Goal: Entertainment & Leisure: Consume media (video, audio)

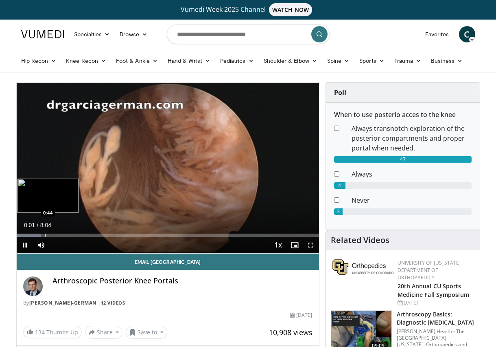
click at [46, 234] on div "Progress Bar" at bounding box center [45, 234] width 1 height 3
click at [50, 234] on div "Progress Bar" at bounding box center [50, 234] width 1 height 3
click at [55, 234] on div "Progress Bar" at bounding box center [55, 234] width 1 height 3
click at [56, 234] on div "Progress Bar" at bounding box center [56, 234] width 1 height 3
click at [49, 234] on div "0:52" at bounding box center [33, 234] width 33 height 3
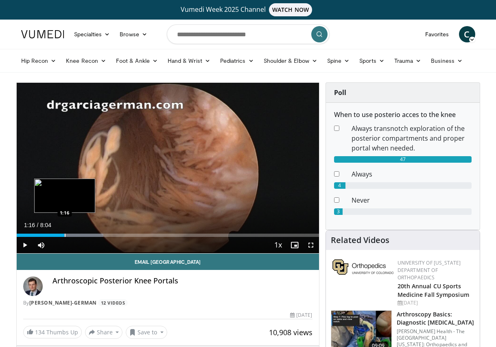
click at [65, 235] on div "Progress Bar" at bounding box center [65, 234] width 1 height 3
click at [62, 235] on div "Progress Bar" at bounding box center [62, 234] width 1 height 3
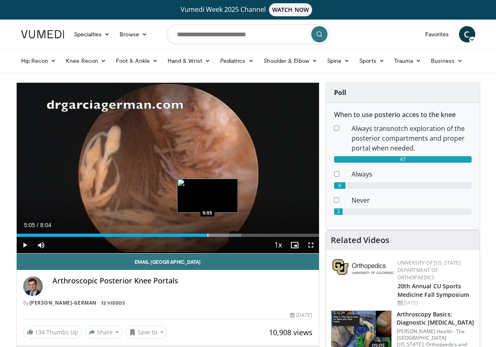
click at [207, 232] on div "Loaded : 74.36% 5:00 5:05" at bounding box center [168, 233] width 303 height 8
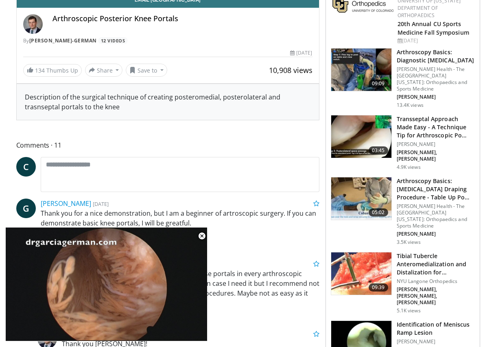
scroll to position [285, 0]
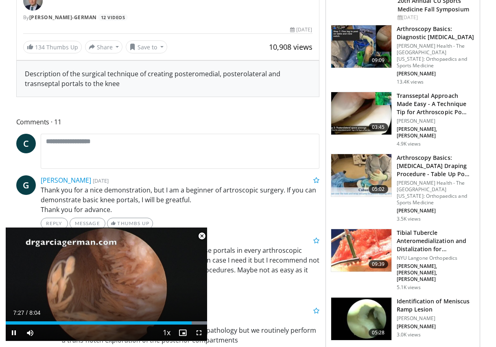
click at [201, 235] on span "Video Player" at bounding box center [202, 236] width 16 height 16
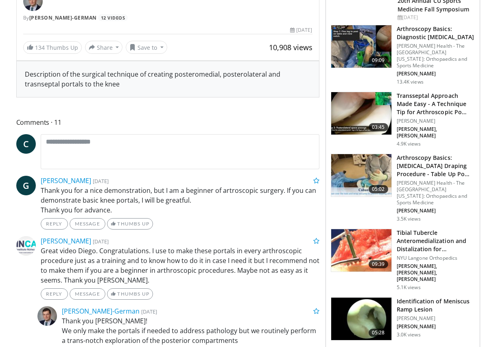
scroll to position [114, 0]
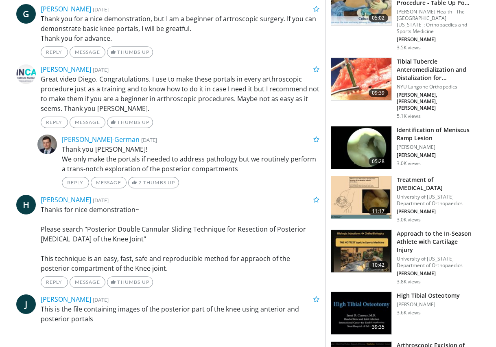
scroll to position [334, 0]
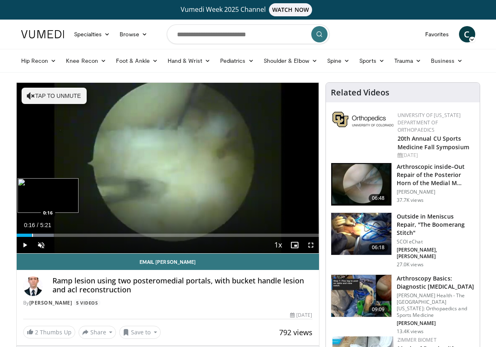
click at [31, 235] on div "Loaded : 12.33% 0:16 0:16" at bounding box center [168, 234] width 303 height 3
click at [41, 233] on div "Progress Bar" at bounding box center [41, 234] width 1 height 3
drag, startPoint x: 55, startPoint y: 233, endPoint x: 68, endPoint y: 235, distance: 13.1
click at [58, 234] on div "Loaded : 24.66% 0:40 0:41" at bounding box center [168, 234] width 303 height 3
click at [74, 237] on div "Current Time 0:43 / Duration 5:21 Pause Skip Backward Skip Forward Unmute Loade…" at bounding box center [168, 245] width 303 height 16
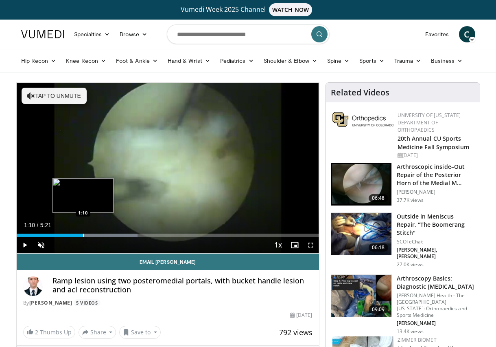
click at [83, 232] on div "Loaded : 40.08% 1:02 1:10" at bounding box center [168, 233] width 303 height 8
click at [99, 236] on div "Progress Bar" at bounding box center [99, 234] width 1 height 3
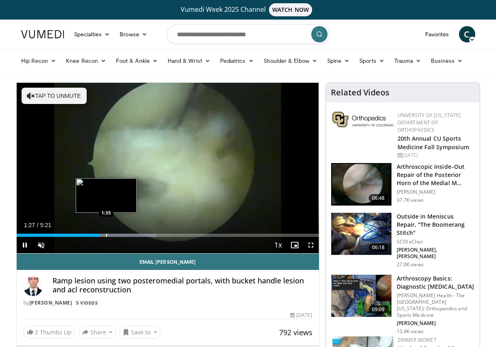
click at [106, 235] on div "Progress Bar" at bounding box center [106, 234] width 1 height 3
click at [121, 235] on div "Progress Bar" at bounding box center [121, 234] width 1 height 3
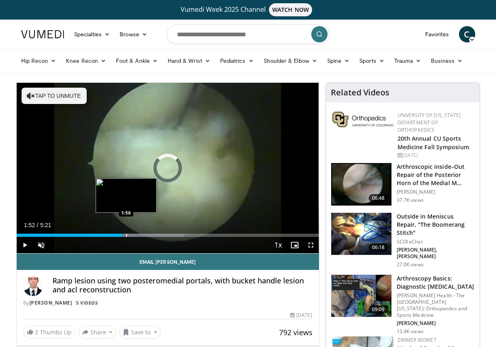
click at [126, 234] on div "Progress Bar" at bounding box center [126, 234] width 1 height 3
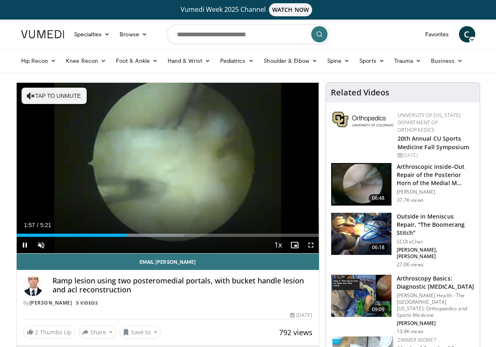
click at [143, 237] on div "Current Time 1:57 / Duration 5:21 Pause Skip Backward Skip Forward Unmute Loade…" at bounding box center [168, 245] width 303 height 16
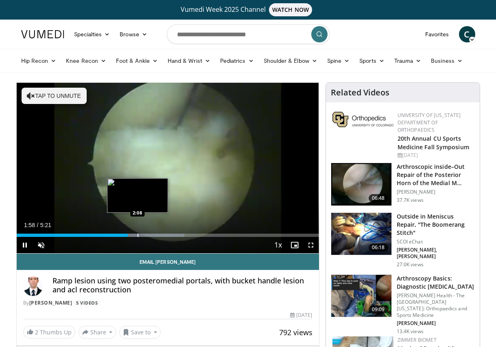
click at [138, 233] on div "Progress Bar" at bounding box center [138, 234] width 1 height 3
click at [154, 233] on div "Loaded : 55.49% 2:26 2:25" at bounding box center [168, 234] width 303 height 3
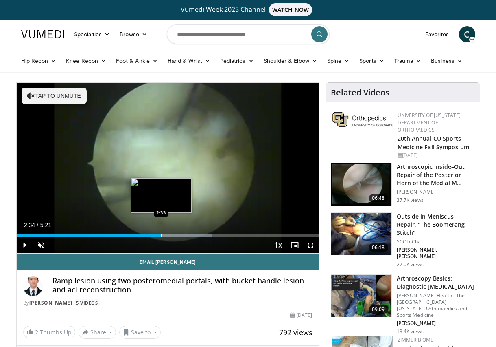
click at [161, 236] on div "Progress Bar" at bounding box center [161, 234] width 1 height 3
drag, startPoint x: 169, startPoint y: 235, endPoint x: 180, endPoint y: 235, distance: 11.0
click at [173, 235] on div "Loaded : 64.74% 2:41 2:41" at bounding box center [168, 234] width 303 height 3
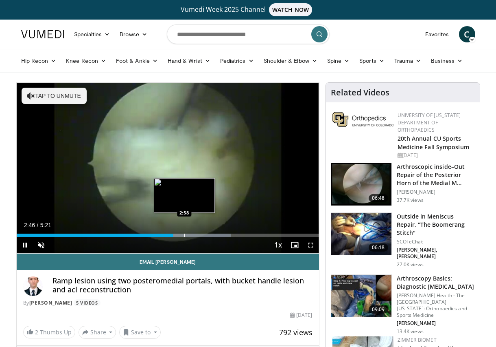
click at [184, 235] on div "Progress Bar" at bounding box center [184, 234] width 1 height 3
click at [193, 235] on div "Progress Bar" at bounding box center [193, 234] width 1 height 3
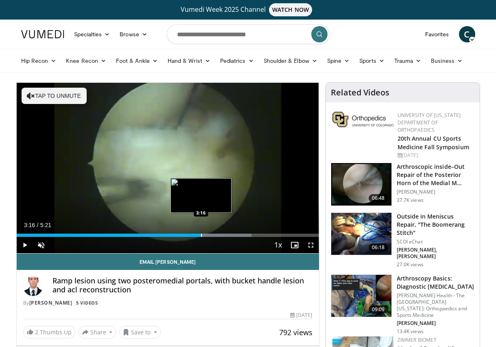
click at [201, 234] on div "Progress Bar" at bounding box center [201, 234] width 1 height 3
click at [210, 234] on div "Progress Bar" at bounding box center [210, 234] width 1 height 3
click at [219, 234] on div "Progress Bar" at bounding box center [219, 234] width 1 height 3
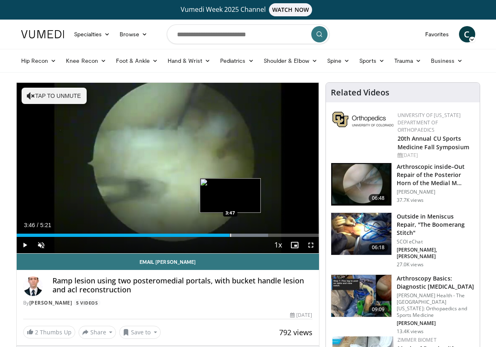
click at [231, 234] on div "Progress Bar" at bounding box center [231, 234] width 1 height 3
click at [241, 235] on div "Progress Bar" at bounding box center [241, 234] width 1 height 3
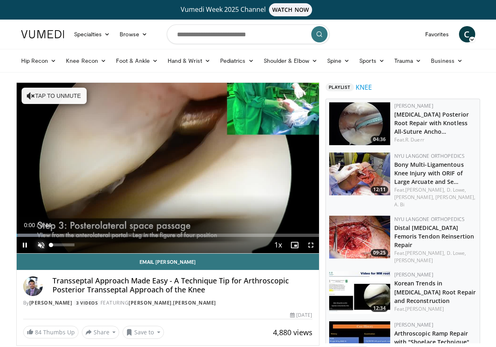
click at [42, 243] on span "Video Player" at bounding box center [41, 245] width 16 height 16
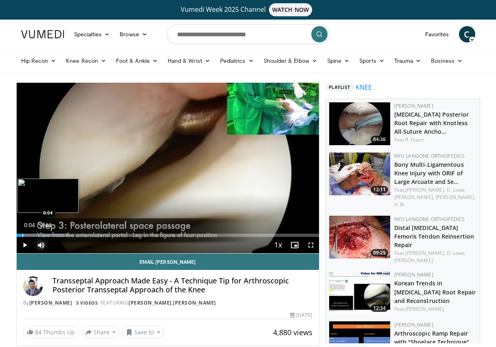
click at [22, 233] on div "Loaded : 17.63% 0:04 0:04" at bounding box center [168, 233] width 303 height 8
drag, startPoint x: 28, startPoint y: 233, endPoint x: 35, endPoint y: 233, distance: 7.7
click at [29, 233] on div "Loaded : 17.63% 0:08 0:08" at bounding box center [168, 233] width 303 height 8
click at [34, 233] on div "Loaded : 26.46% 0:13 0:13" at bounding box center [168, 234] width 303 height 3
click at [43, 233] on div "Progress Bar" at bounding box center [43, 234] width 1 height 3
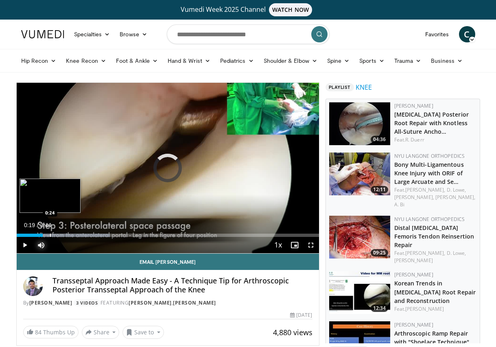
click at [50, 234] on div "Progress Bar" at bounding box center [50, 234] width 1 height 3
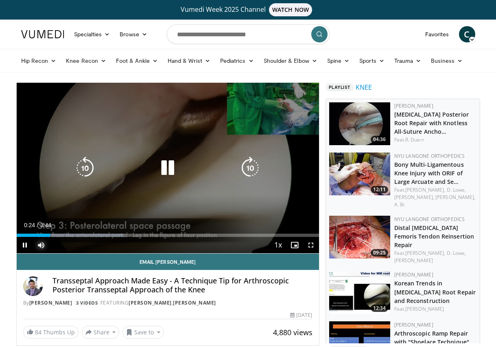
click at [0, 0] on div "Progress Bar" at bounding box center [0, 0] width 0 height 0
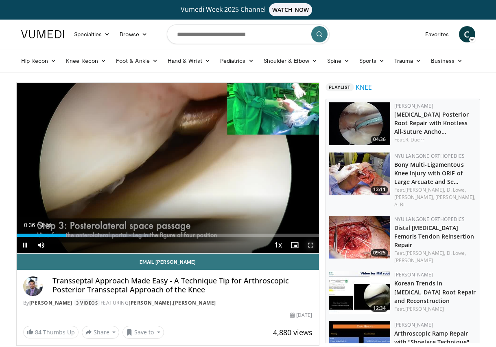
click at [308, 245] on span "Video Player" at bounding box center [311, 245] width 16 height 16
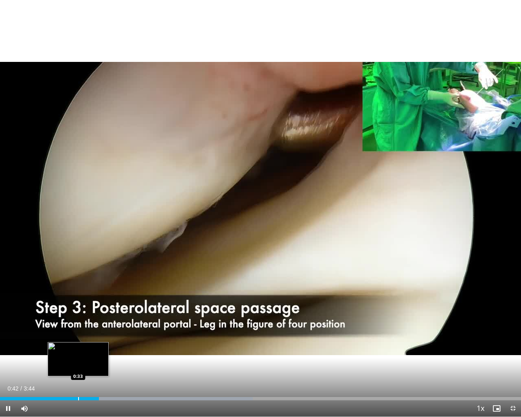
click at [81, 346] on div "Loaded : 48.53% 0:42 0:33" at bounding box center [260, 397] width 521 height 8
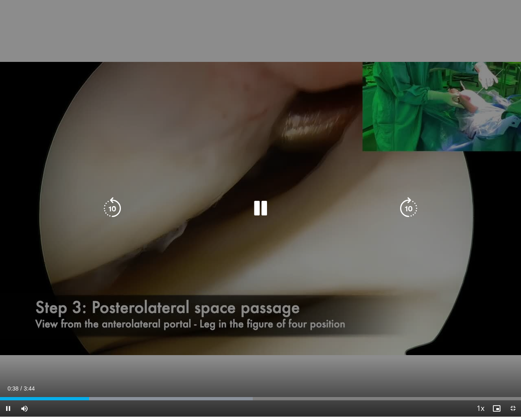
click at [463, 147] on div "10 seconds Tap to unmute" at bounding box center [260, 208] width 521 height 417
click at [262, 208] on icon "Video Player" at bounding box center [260, 208] width 23 height 23
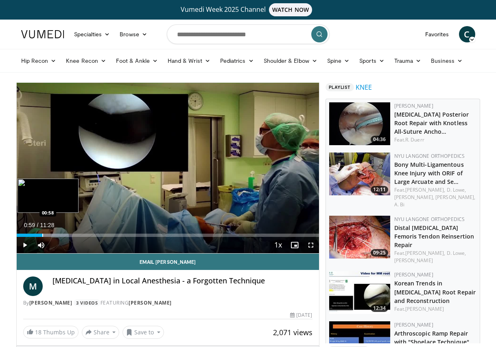
click at [42, 235] on div "Progress Bar" at bounding box center [42, 234] width 1 height 3
click at [51, 234] on div "Progress Bar" at bounding box center [51, 234] width 1 height 3
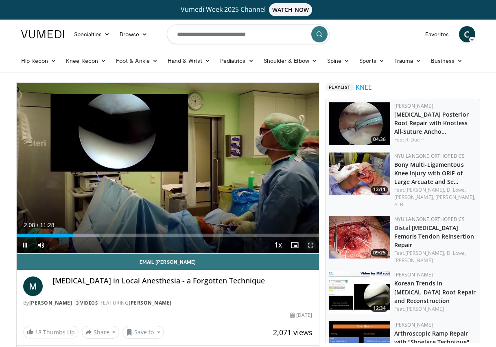
click at [310, 246] on span "Video Player" at bounding box center [311, 245] width 16 height 16
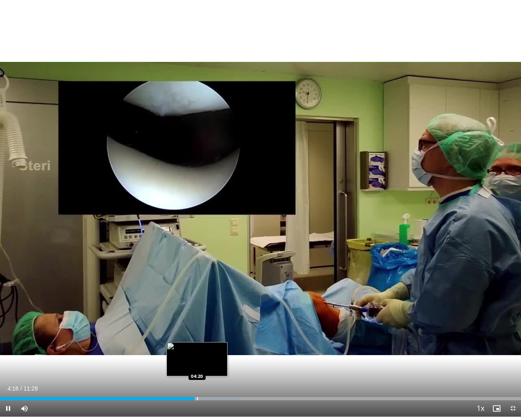
click at [197, 346] on div "Progress Bar" at bounding box center [197, 398] width 1 height 3
drag, startPoint x: 200, startPoint y: 399, endPoint x: 206, endPoint y: 398, distance: 6.1
click at [201, 346] on div "Progress Bar" at bounding box center [200, 398] width 1 height 3
click at [207, 346] on div "Progress Bar" at bounding box center [207, 398] width 1 height 3
click at [211, 346] on div "Progress Bar" at bounding box center [211, 398] width 1 height 3
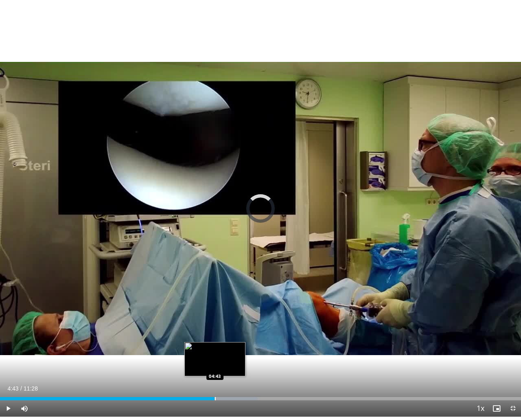
click at [217, 346] on div "Loaded : 49.42% 04:43 04:43" at bounding box center [260, 398] width 521 height 3
click at [219, 346] on div "Progress Bar" at bounding box center [219, 398] width 1 height 3
click at [227, 346] on div "Progress Bar" at bounding box center [227, 398] width 1 height 3
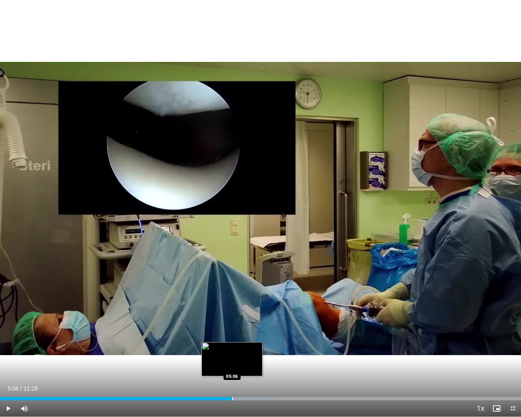
click at [232, 346] on div "Progress Bar" at bounding box center [232, 398] width 1 height 3
drag, startPoint x: 239, startPoint y: 398, endPoint x: 252, endPoint y: 399, distance: 13.1
click at [243, 346] on div "Loaded : 53.33% 05:06 05:15" at bounding box center [260, 398] width 521 height 3
click at [252, 346] on div "Progress Bar" at bounding box center [252, 398] width 1 height 3
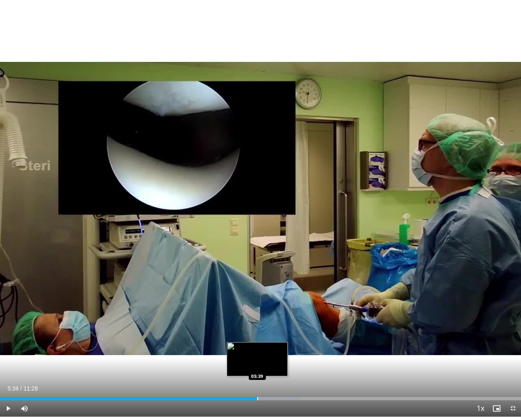
click at [257, 346] on div "Progress Bar" at bounding box center [257, 398] width 1 height 3
drag, startPoint x: 266, startPoint y: 399, endPoint x: 272, endPoint y: 400, distance: 6.2
click at [269, 346] on div "Current Time 5:39 / Duration 11:28 Pause Skip Backward Skip Forward Mute 100% L…" at bounding box center [260, 408] width 521 height 16
click at [275, 346] on div "Progress Bar" at bounding box center [275, 398] width 1 height 3
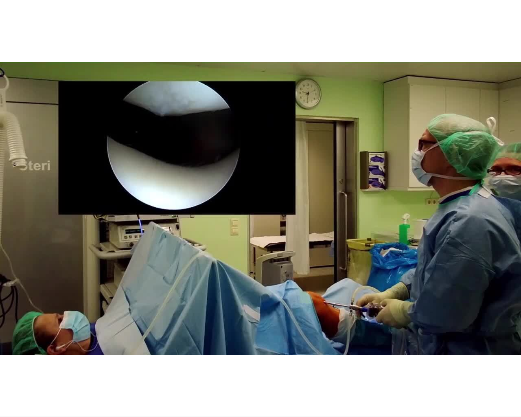
click at [283, 346] on div "10 seconds Tap to unmute" at bounding box center [260, 208] width 521 height 417
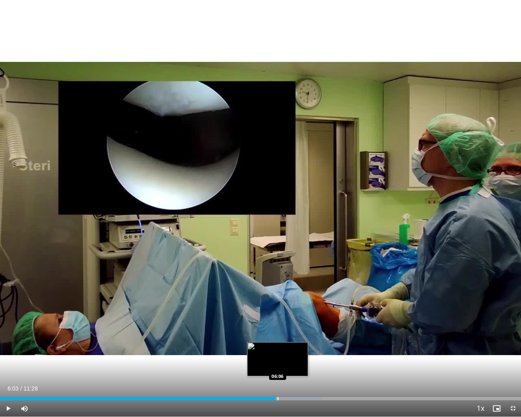
click at [278, 346] on div "Progress Bar" at bounding box center [278, 398] width 1 height 3
click at [9, 346] on span "Video Player" at bounding box center [8, 408] width 16 height 16
click at [283, 346] on div "Loaded : 62.50% 06:13 06:13" at bounding box center [260, 397] width 521 height 8
click at [288, 346] on div "Progress Bar" at bounding box center [288, 398] width 1 height 3
click at [292, 346] on div "Loaded : 63.95% 06:25 06:26" at bounding box center [260, 398] width 521 height 3
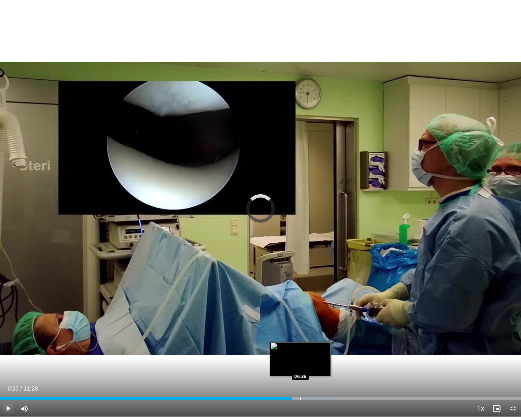
drag, startPoint x: 301, startPoint y: 397, endPoint x: 310, endPoint y: 398, distance: 9.4
click at [303, 346] on div "Loaded : 64.87% 06:25 06:36" at bounding box center [260, 398] width 521 height 3
click at [309, 346] on div "Progress Bar" at bounding box center [309, 398] width 1 height 3
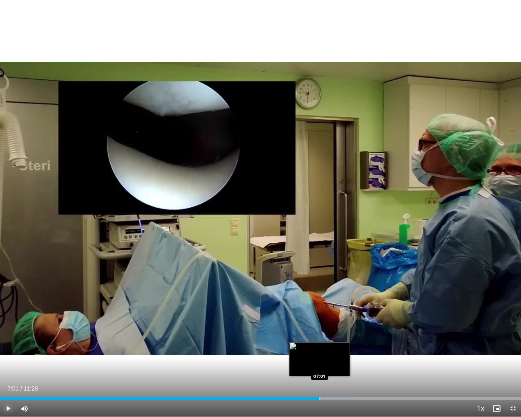
drag, startPoint x: 320, startPoint y: 399, endPoint x: 327, endPoint y: 400, distance: 7.8
click at [323, 346] on div "Loaded : 67.75% 07:01 07:01" at bounding box center [260, 398] width 521 height 3
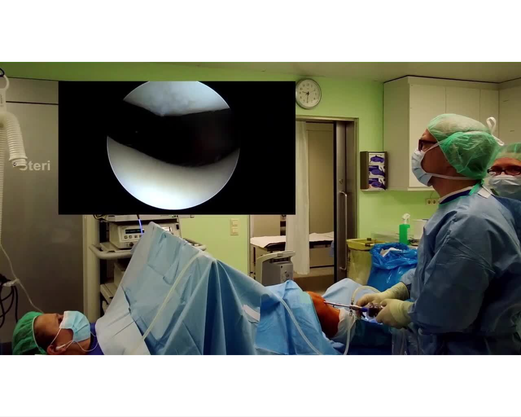
click at [327, 346] on div "10 seconds Tap to unmute" at bounding box center [260, 208] width 521 height 417
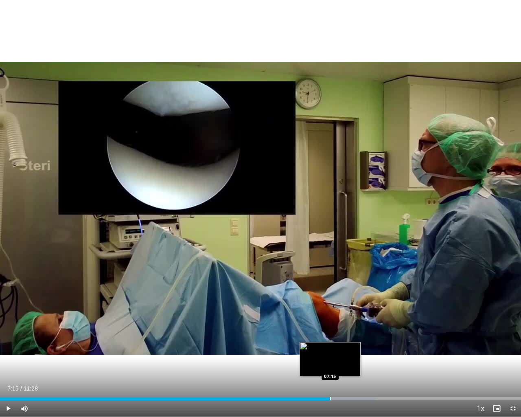
drag, startPoint x: 330, startPoint y: 400, endPoint x: 337, endPoint y: 400, distance: 6.9
click at [331, 346] on div "Progress Bar" at bounding box center [330, 398] width 1 height 3
drag, startPoint x: 343, startPoint y: 400, endPoint x: 350, endPoint y: 400, distance: 6.9
click at [344, 346] on div "Progress Bar" at bounding box center [343, 398] width 1 height 3
click at [354, 346] on div "Progress Bar" at bounding box center [354, 398] width 1 height 3
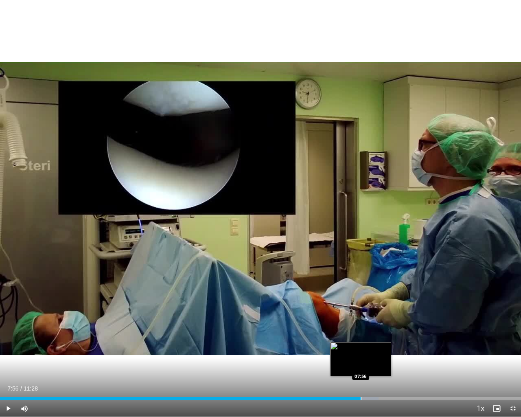
click at [361, 346] on div "Progress Bar" at bounding box center [361, 398] width 1 height 3
click at [367, 346] on div "Progress Bar" at bounding box center [367, 398] width 1 height 3
drag, startPoint x: 369, startPoint y: 399, endPoint x: 380, endPoint y: 399, distance: 11.0
click at [370, 346] on div "Progress Bar" at bounding box center [369, 398] width 1 height 3
click at [381, 346] on div "Loaded : 77.03% 08:09 08:21" at bounding box center [260, 398] width 521 height 3
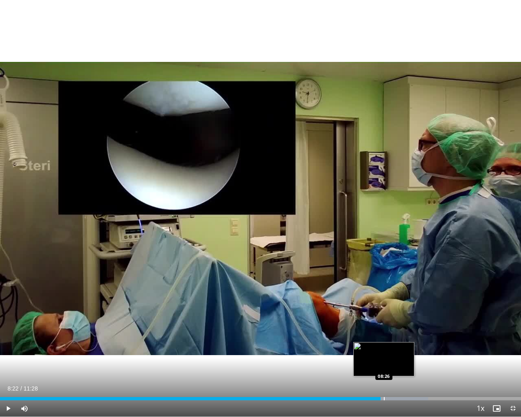
drag, startPoint x: 384, startPoint y: 400, endPoint x: 390, endPoint y: 399, distance: 6.2
click at [386, 346] on div "Loaded : 82.17% 08:22 08:26" at bounding box center [260, 398] width 521 height 3
click at [396, 346] on div "Progress Bar" at bounding box center [395, 398] width 1 height 3
click at [406, 346] on div "Current Time 8:42 / Duration 11:28 Play Skip Backward Skip Forward Mute 11% Loa…" at bounding box center [260, 408] width 521 height 16
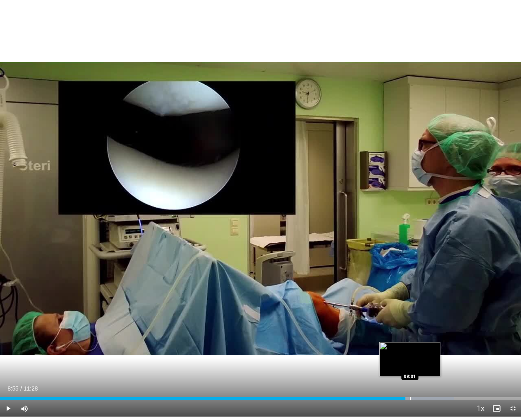
click at [411, 346] on div "Loaded : 87.20% 08:55 09:01" at bounding box center [260, 398] width 521 height 3
drag, startPoint x: 420, startPoint y: 398, endPoint x: 426, endPoint y: 398, distance: 6.1
click at [422, 346] on div "Loaded : 87.20% 09:14 09:14" at bounding box center [260, 398] width 521 height 3
drag, startPoint x: 426, startPoint y: 398, endPoint x: 433, endPoint y: 398, distance: 6.9
click at [428, 346] on div "Loaded : 90.11% 09:22 09:22" at bounding box center [260, 398] width 521 height 3
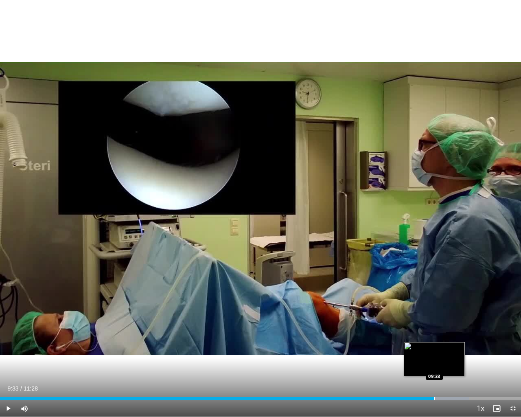
click at [435, 346] on div "Progress Bar" at bounding box center [435, 398] width 1 height 3
drag, startPoint x: 437, startPoint y: 398, endPoint x: 443, endPoint y: 398, distance: 6.1
click at [439, 346] on div "Loaded : 92.26% 09:33 09:36" at bounding box center [260, 398] width 521 height 3
click at [446, 346] on div "Progress Bar" at bounding box center [446, 398] width 1 height 3
click at [449, 346] on div "Progress Bar" at bounding box center [449, 398] width 1 height 3
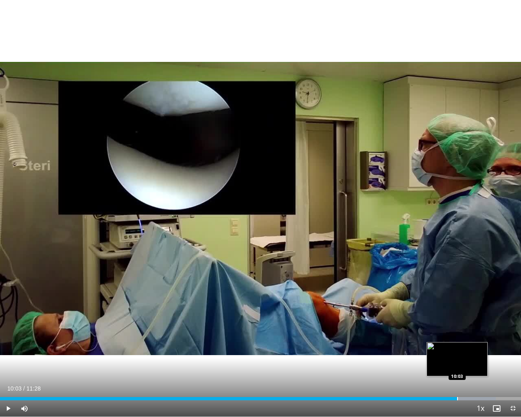
click at [457, 346] on div "Progress Bar" at bounding box center [457, 398] width 1 height 3
click at [461, 346] on div "Progress Bar" at bounding box center [461, 398] width 1 height 3
drag, startPoint x: 472, startPoint y: 398, endPoint x: 479, endPoint y: 398, distance: 6.9
click at [476, 346] on div "Loaded : 97.38% 10:08 10:22" at bounding box center [260, 398] width 521 height 3
click at [483, 346] on div "Progress Bar" at bounding box center [472, 398] width 69 height 3
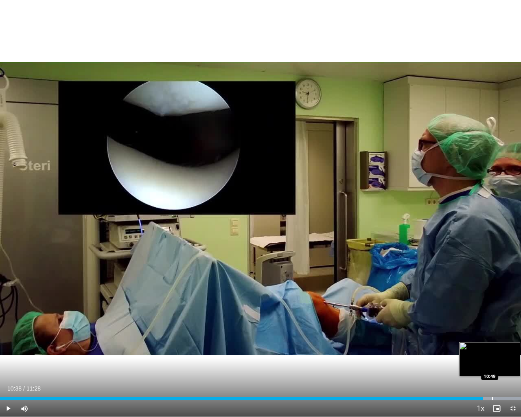
click at [492, 346] on div "Progress Bar" at bounding box center [492, 398] width 1 height 3
drag, startPoint x: 505, startPoint y: 398, endPoint x: 513, endPoint y: 399, distance: 8.2
click at [496, 346] on div "Loaded : 100.00% 10:49 11:06" at bounding box center [260, 398] width 521 height 3
click at [496, 346] on span "Video Player" at bounding box center [513, 408] width 16 height 16
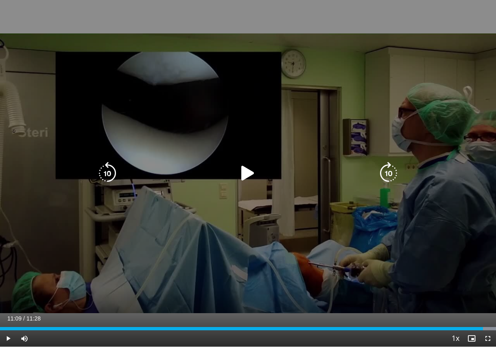
scroll to position [122, 0]
